Goal: Task Accomplishment & Management: Use online tool/utility

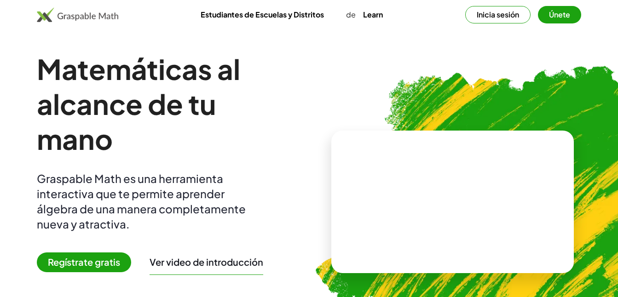
click at [112, 264] on span "Regístrate gratis" at bounding box center [84, 262] width 94 height 20
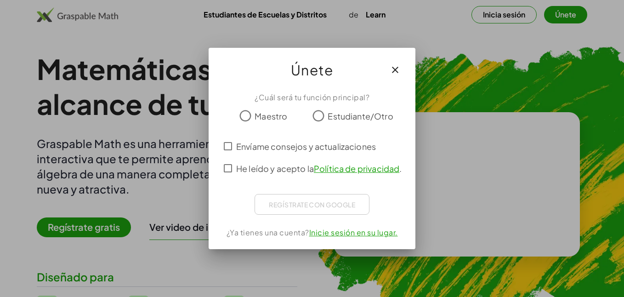
click at [267, 147] on span "Envíame consejos y actualizaciones" at bounding box center [306, 146] width 140 height 12
click at [252, 164] on span "He leído y acepto la Política de privacidad ." at bounding box center [319, 168] width 166 height 12
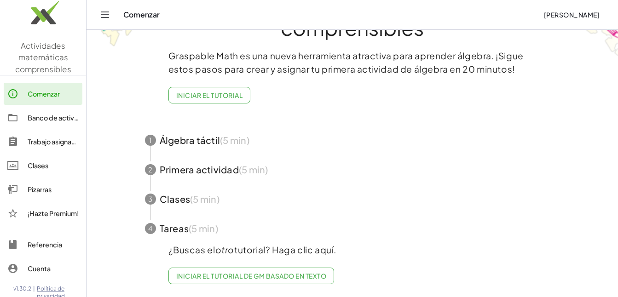
scroll to position [61, 0]
click at [31, 192] on div "Pizarras" at bounding box center [53, 189] width 51 height 11
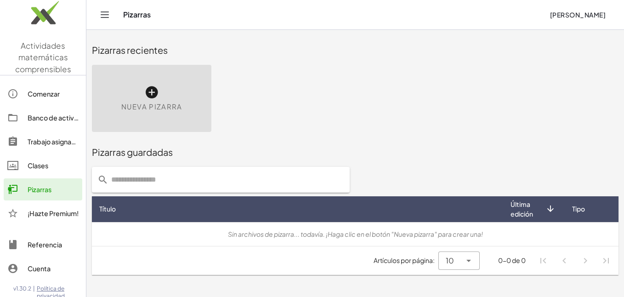
click at [150, 93] on icon at bounding box center [151, 92] width 15 height 15
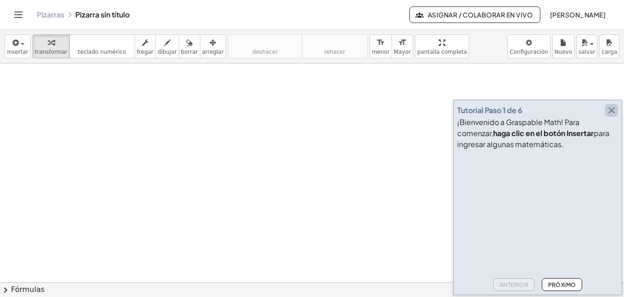
click at [610, 105] on icon "button" at bounding box center [611, 110] width 11 height 11
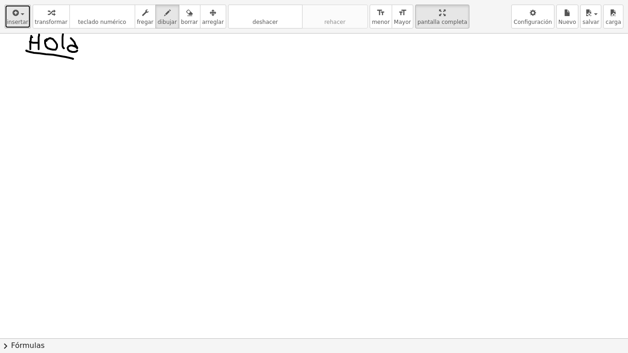
click at [13, 20] on span "insertar" at bounding box center [18, 22] width 22 height 6
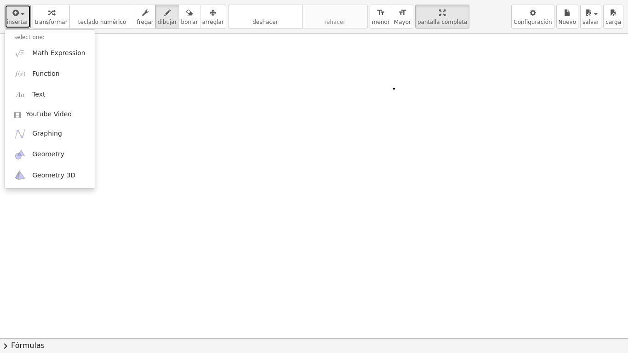
click at [394, 89] on div at bounding box center [314, 339] width 628 height 610
